Goal: Task Accomplishment & Management: Manage account settings

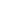
select select "10"
